Goal: Navigation & Orientation: Find specific page/section

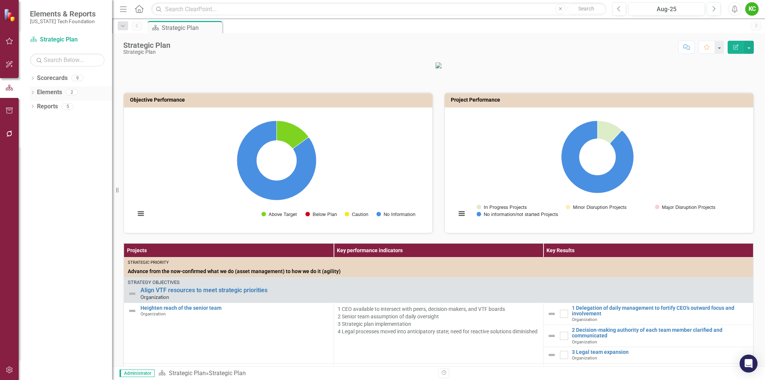
click at [52, 92] on link "Elements" at bounding box center [49, 92] width 25 height 9
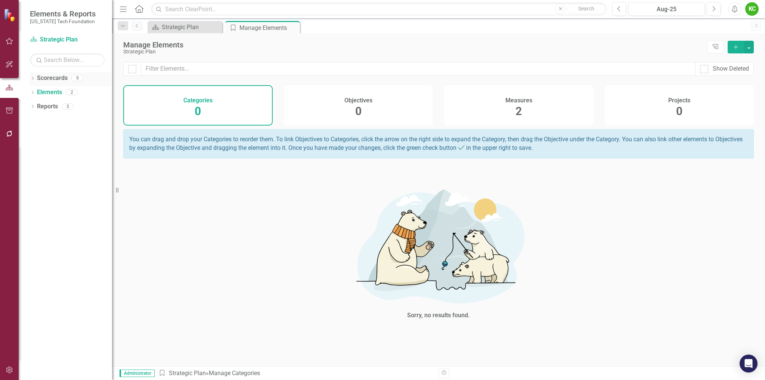
click at [38, 78] on link "Scorecards" at bounding box center [52, 78] width 31 height 9
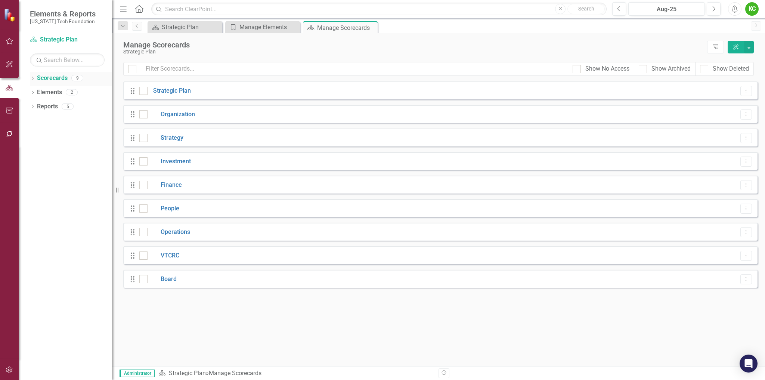
click at [33, 79] on icon at bounding box center [33, 78] width 2 height 3
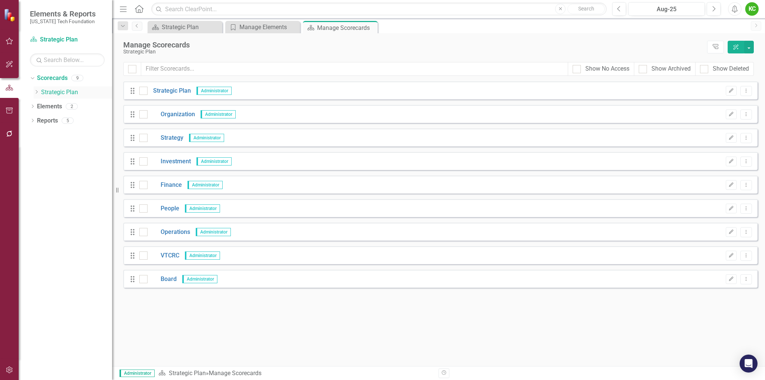
click at [37, 92] on icon "Dropdown" at bounding box center [37, 92] width 6 height 4
click at [161, 279] on link "Board" at bounding box center [162, 279] width 29 height 9
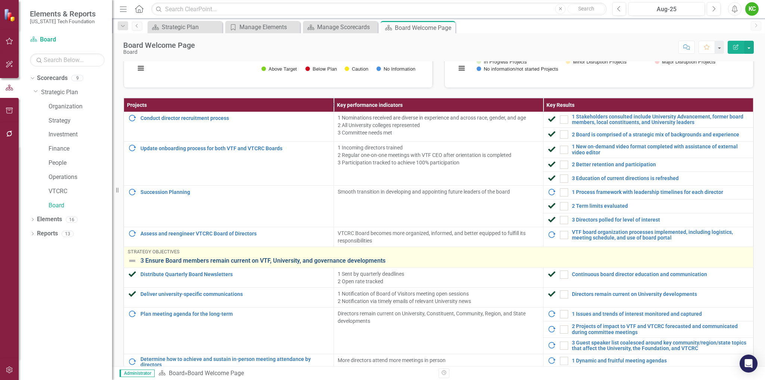
scroll to position [154, 0]
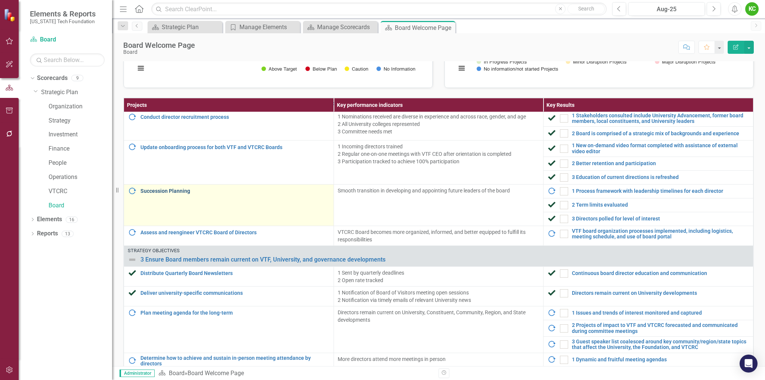
click at [164, 190] on link "Succession Planning" at bounding box center [234, 191] width 189 height 6
